Goal: Task Accomplishment & Management: Complete application form

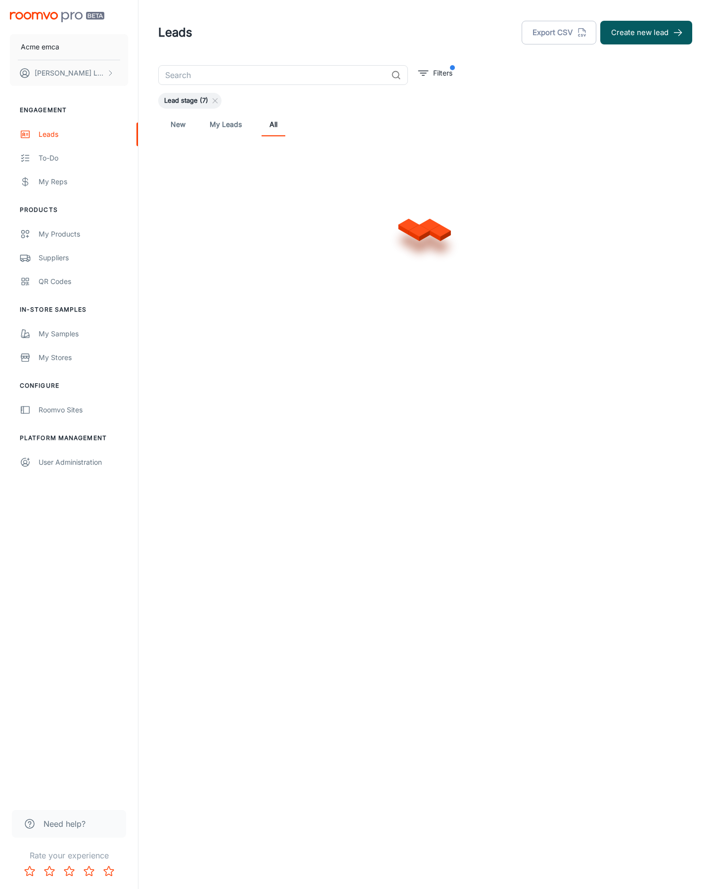
click at [646, 33] on button "Create new lead" at bounding box center [646, 33] width 92 height 24
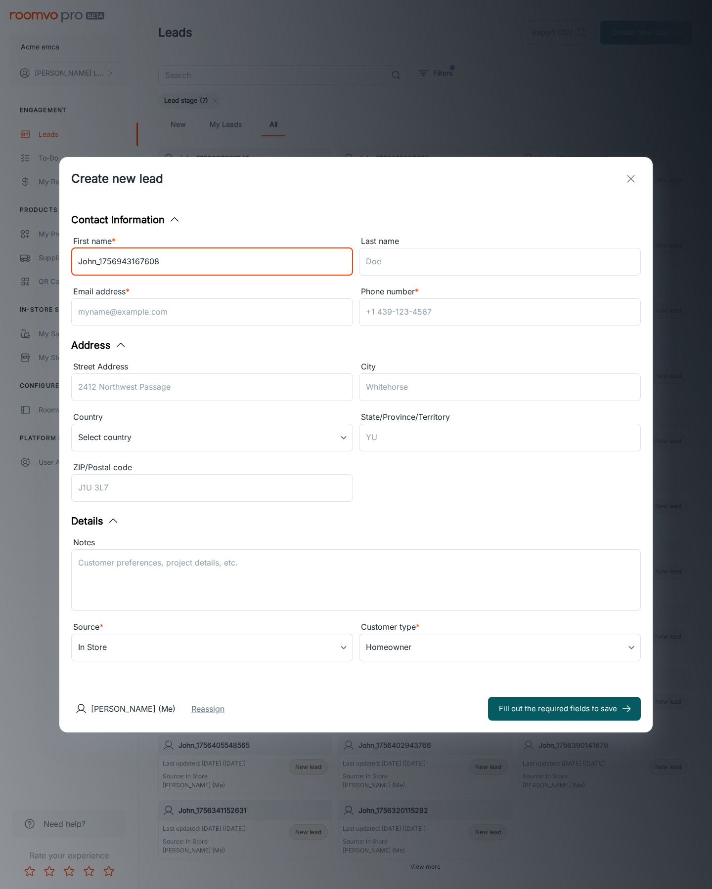
type input "John_1756943167608"
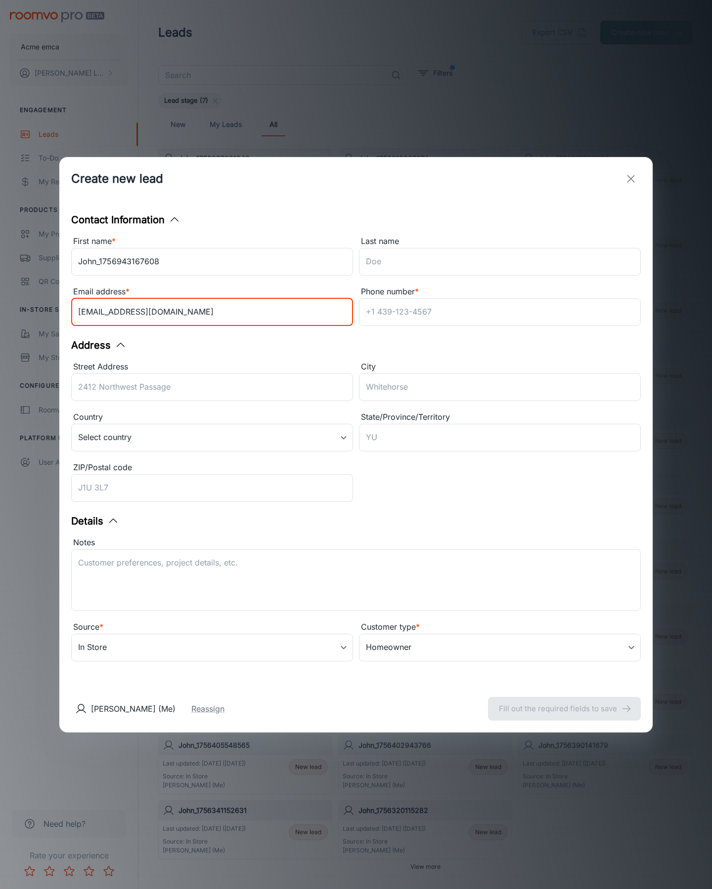
type input "[EMAIL_ADDRESS][DOMAIN_NAME]"
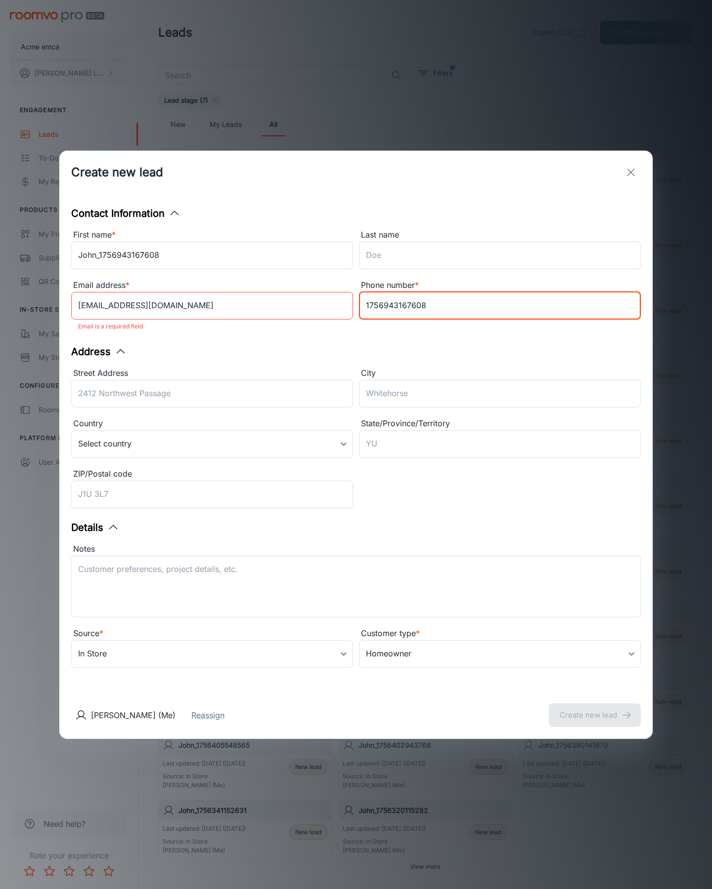
type input "1756943167608"
click at [594, 709] on button "Create new lead" at bounding box center [594, 716] width 92 height 24
